Goal: Navigation & Orientation: Find specific page/section

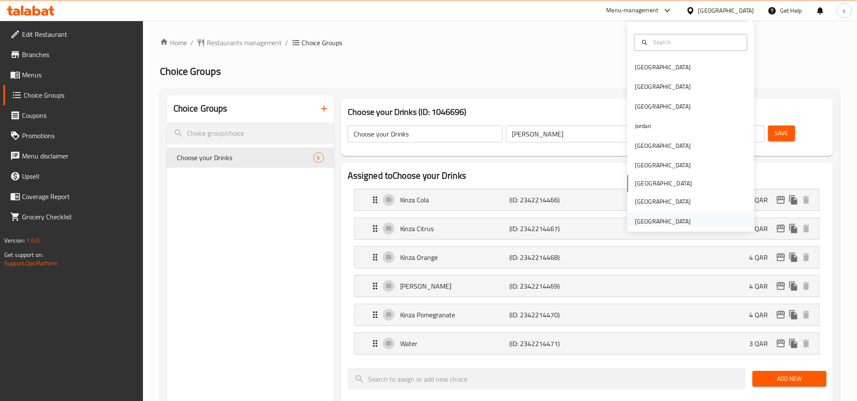
click at [648, 223] on div "[GEOGRAPHIC_DATA]" at bounding box center [663, 221] width 56 height 9
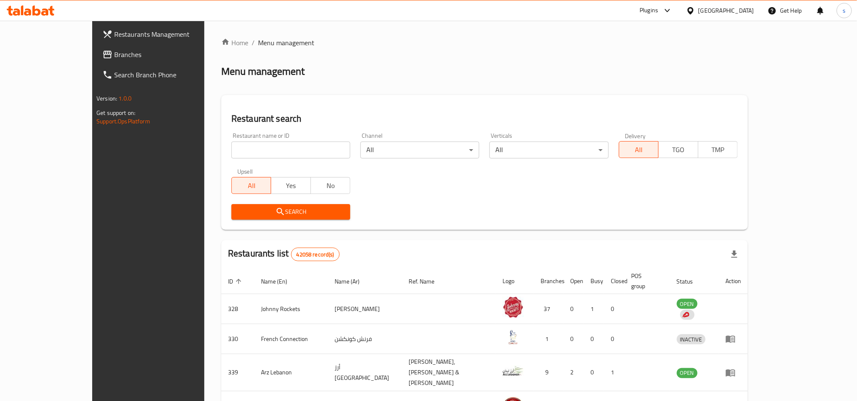
click at [728, 7] on div "[GEOGRAPHIC_DATA]" at bounding box center [726, 10] width 56 height 9
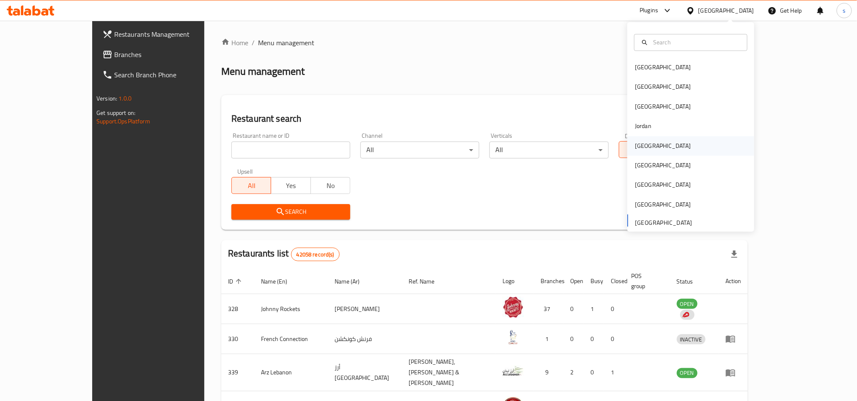
click at [635, 149] on div "Kuwait" at bounding box center [663, 145] width 56 height 9
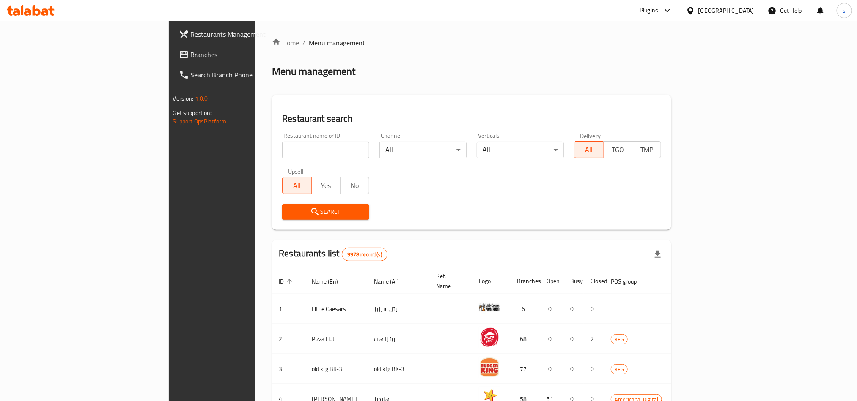
click at [191, 49] on span "Branches" at bounding box center [248, 54] width 114 height 10
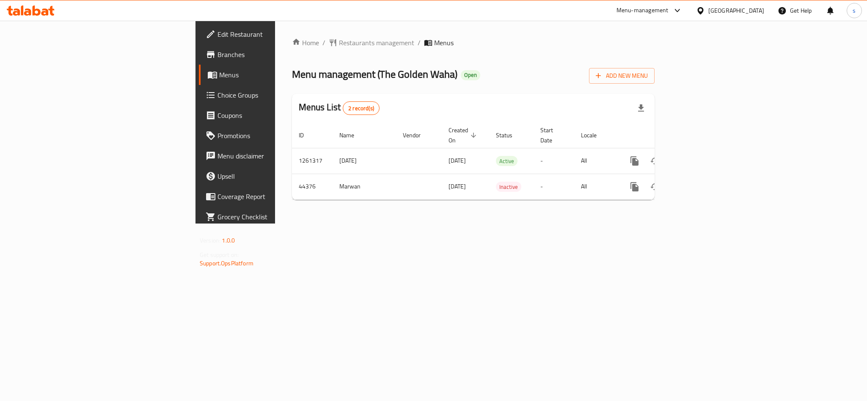
click at [758, 10] on div "[GEOGRAPHIC_DATA]" at bounding box center [736, 10] width 56 height 9
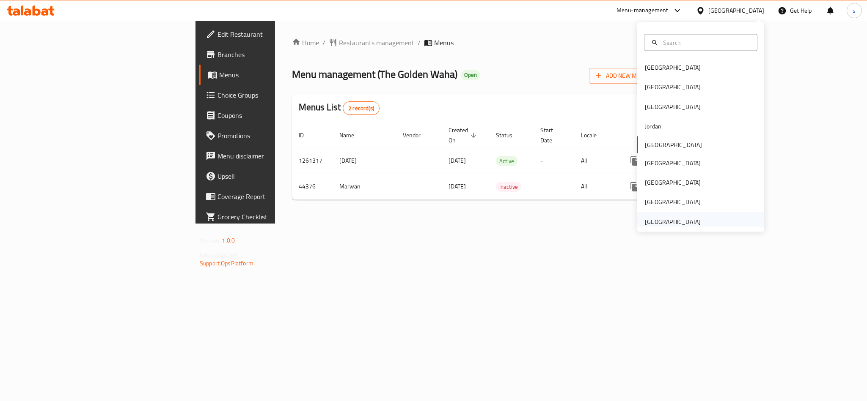
click at [674, 222] on div "[GEOGRAPHIC_DATA]" at bounding box center [673, 221] width 56 height 9
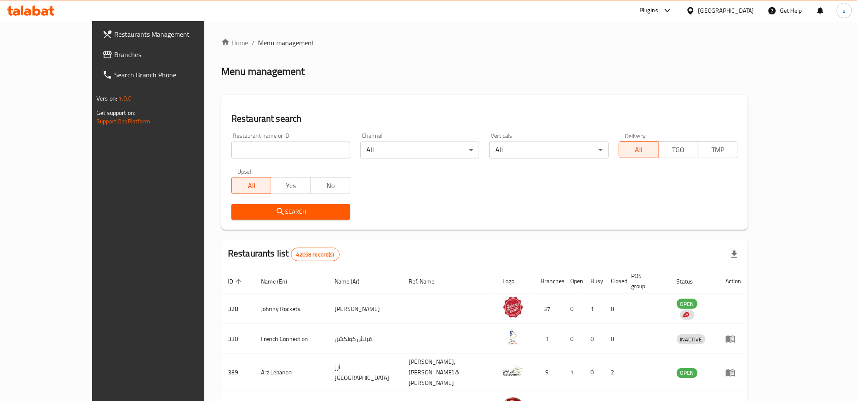
click at [114, 55] on span "Branches" at bounding box center [171, 54] width 114 height 10
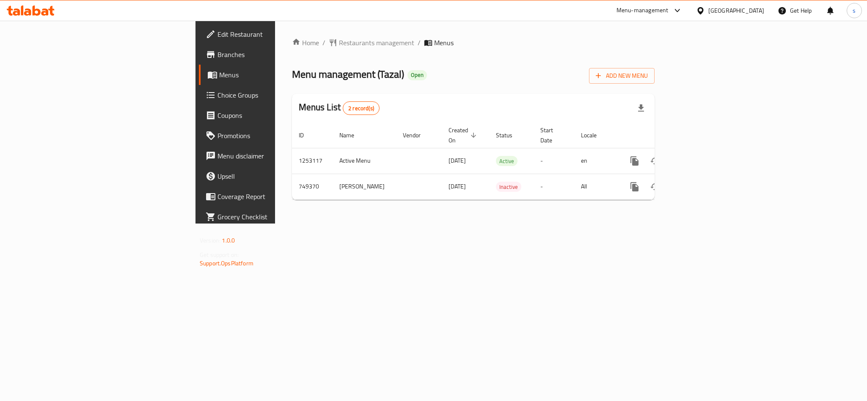
click at [735, 9] on div "[GEOGRAPHIC_DATA]" at bounding box center [736, 10] width 56 height 9
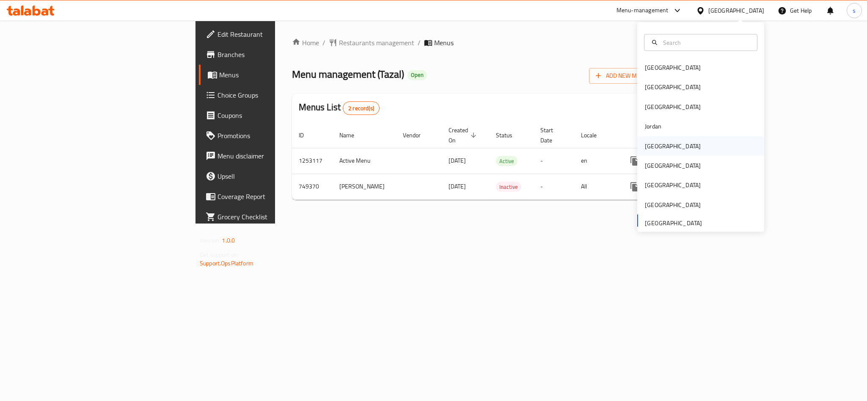
click at [647, 149] on div "[GEOGRAPHIC_DATA]" at bounding box center [673, 145] width 56 height 9
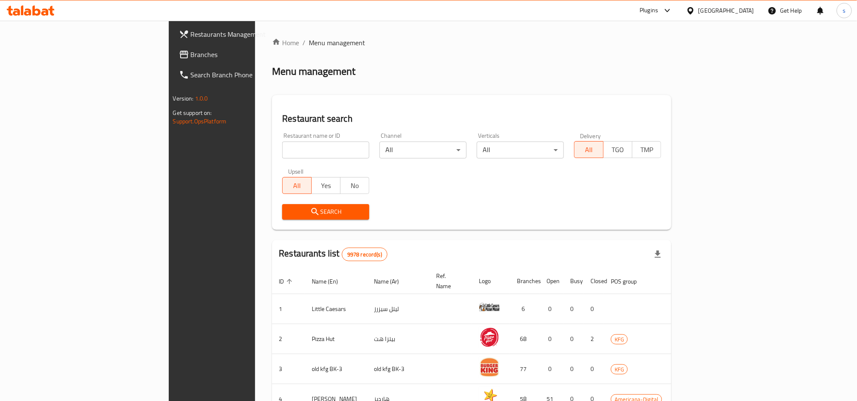
click at [191, 53] on span "Branches" at bounding box center [248, 54] width 114 height 10
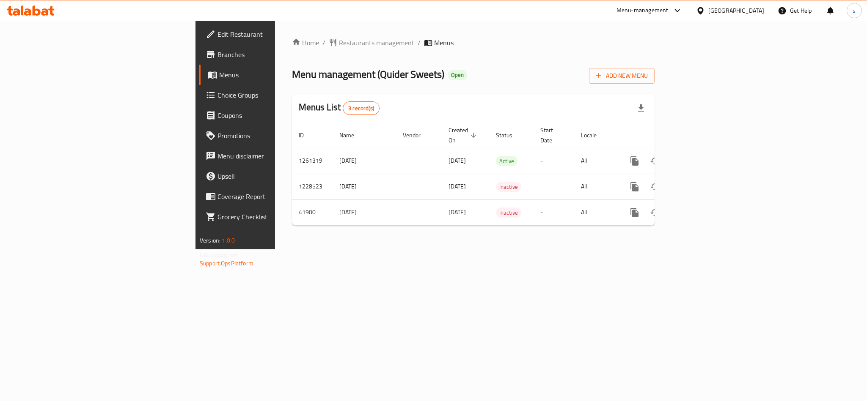
click at [755, 9] on div "[GEOGRAPHIC_DATA]" at bounding box center [736, 10] width 56 height 9
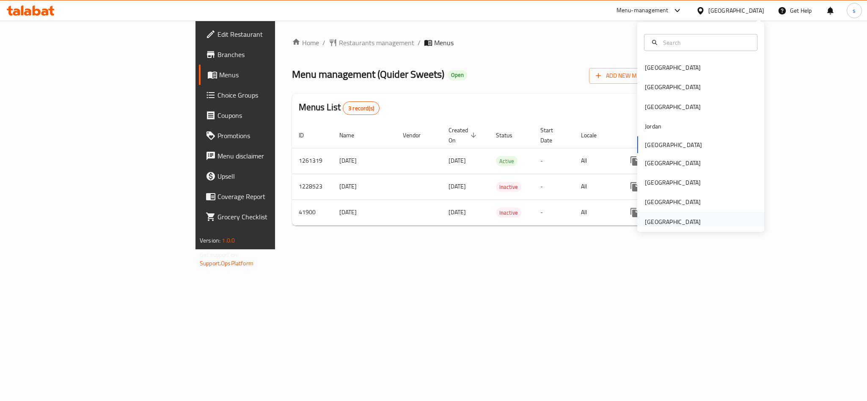
click at [673, 225] on div "[GEOGRAPHIC_DATA]" at bounding box center [673, 221] width 56 height 9
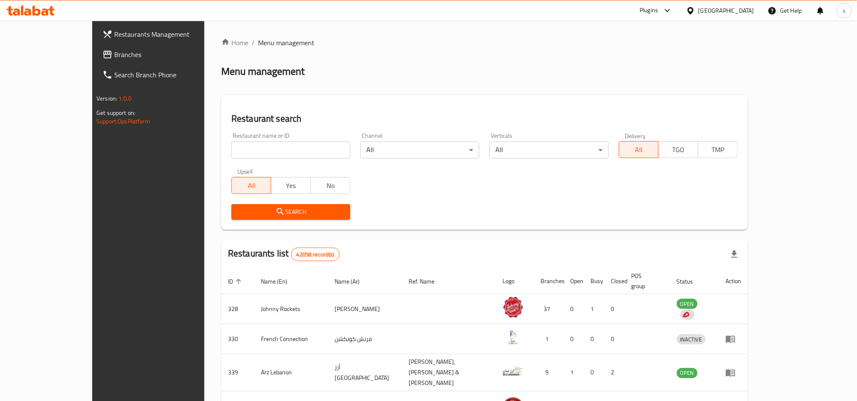
click at [114, 56] on span "Branches" at bounding box center [171, 54] width 114 height 10
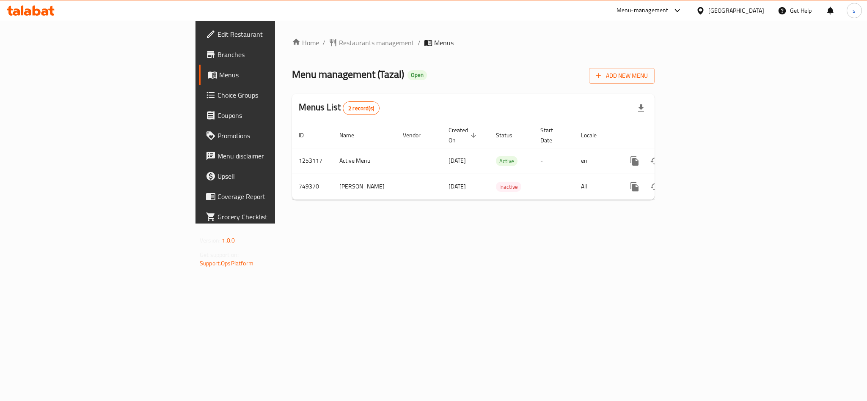
click at [721, 7] on div "[GEOGRAPHIC_DATA]" at bounding box center [736, 10] width 56 height 9
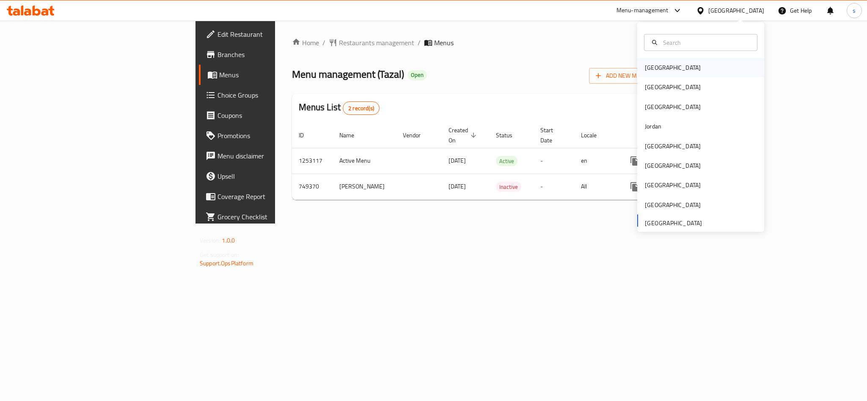
click at [650, 68] on div "Bahrain" at bounding box center [673, 67] width 56 height 9
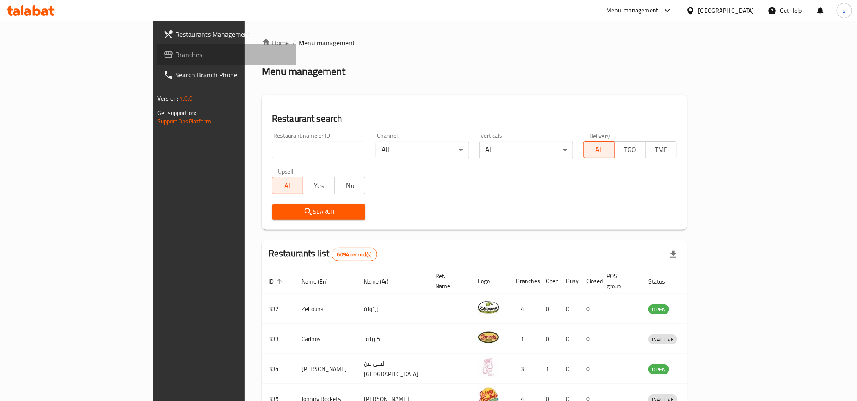
click at [175, 55] on span "Branches" at bounding box center [232, 54] width 114 height 10
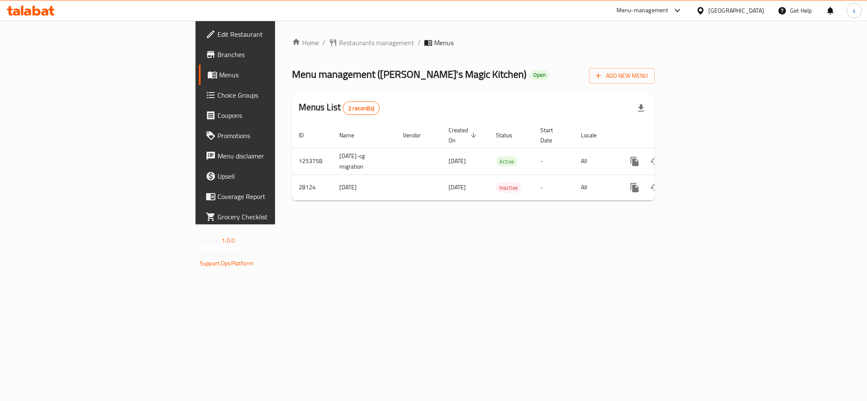
click at [708, 9] on div at bounding box center [702, 10] width 12 height 9
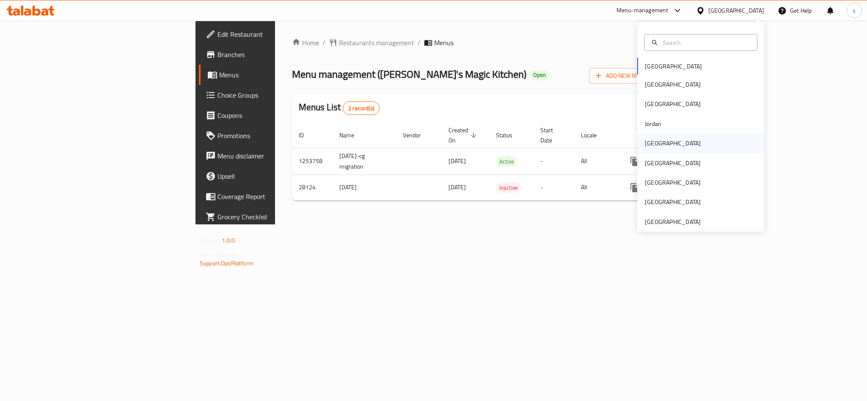
click at [647, 145] on div "[GEOGRAPHIC_DATA]" at bounding box center [673, 143] width 56 height 9
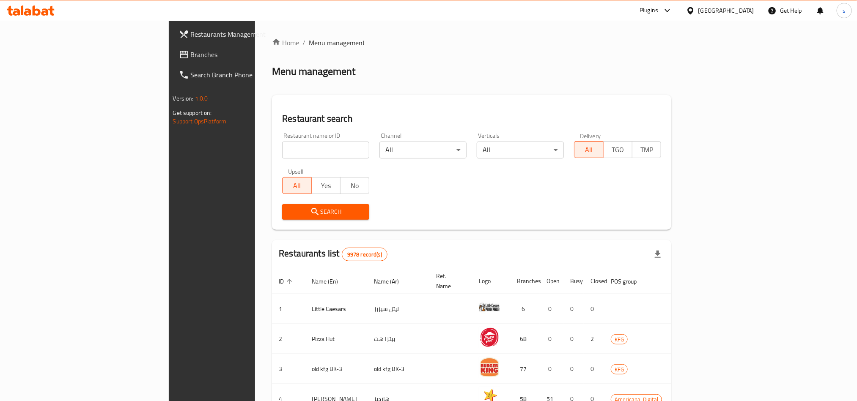
drag, startPoint x: 49, startPoint y: 52, endPoint x: 44, endPoint y: 55, distance: 6.4
click at [191, 52] on span "Branches" at bounding box center [248, 54] width 114 height 10
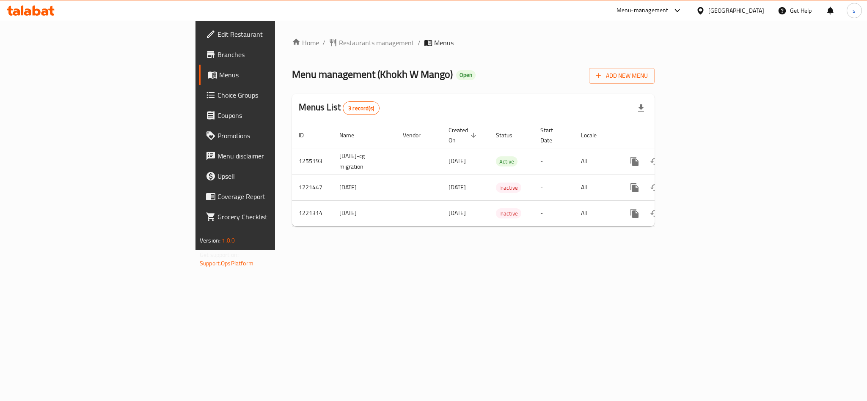
click at [752, 7] on div "[GEOGRAPHIC_DATA]" at bounding box center [736, 10] width 56 height 9
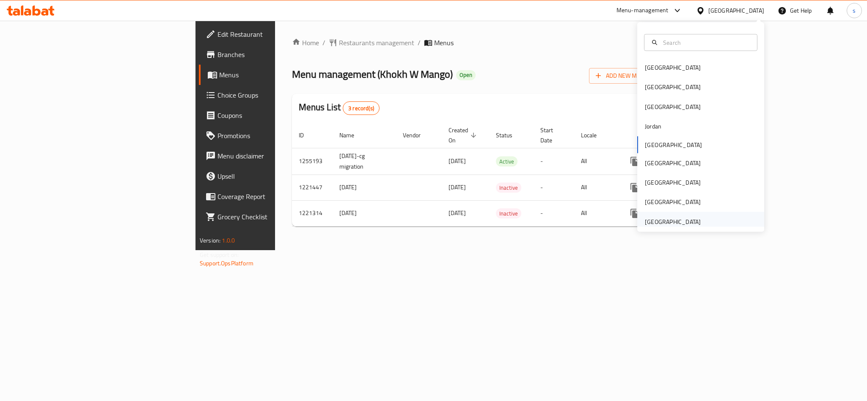
click at [657, 222] on div "[GEOGRAPHIC_DATA]" at bounding box center [673, 221] width 56 height 9
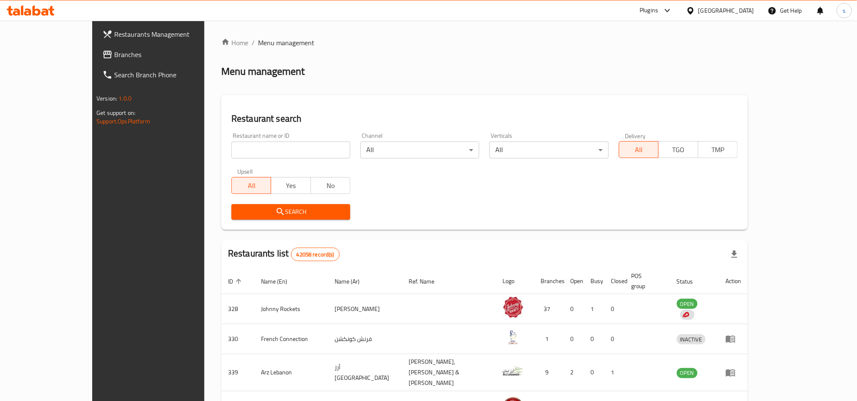
click at [114, 53] on span "Branches" at bounding box center [171, 54] width 114 height 10
